Goal: Use online tool/utility: Utilize a website feature to perform a specific function

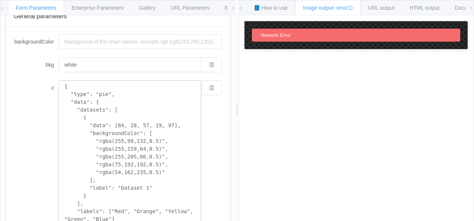
scroll to position [73, 0]
click at [91, 41] on input "backgroundColor" at bounding box center [139, 41] width 163 height 15
click at [274, 5] on span "📘 How to use" at bounding box center [271, 8] width 34 height 6
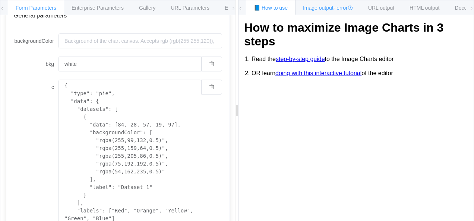
click at [310, 9] on span "Image output - error" at bounding box center [328, 8] width 50 height 6
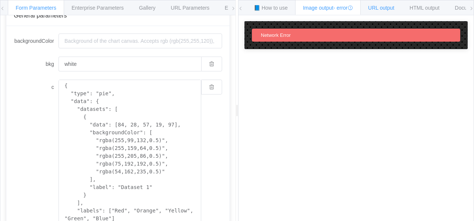
click at [383, 7] on span "URL output" at bounding box center [381, 8] width 26 height 6
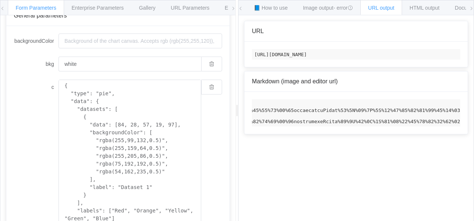
scroll to position [0, 773]
